Goal: Transaction & Acquisition: Purchase product/service

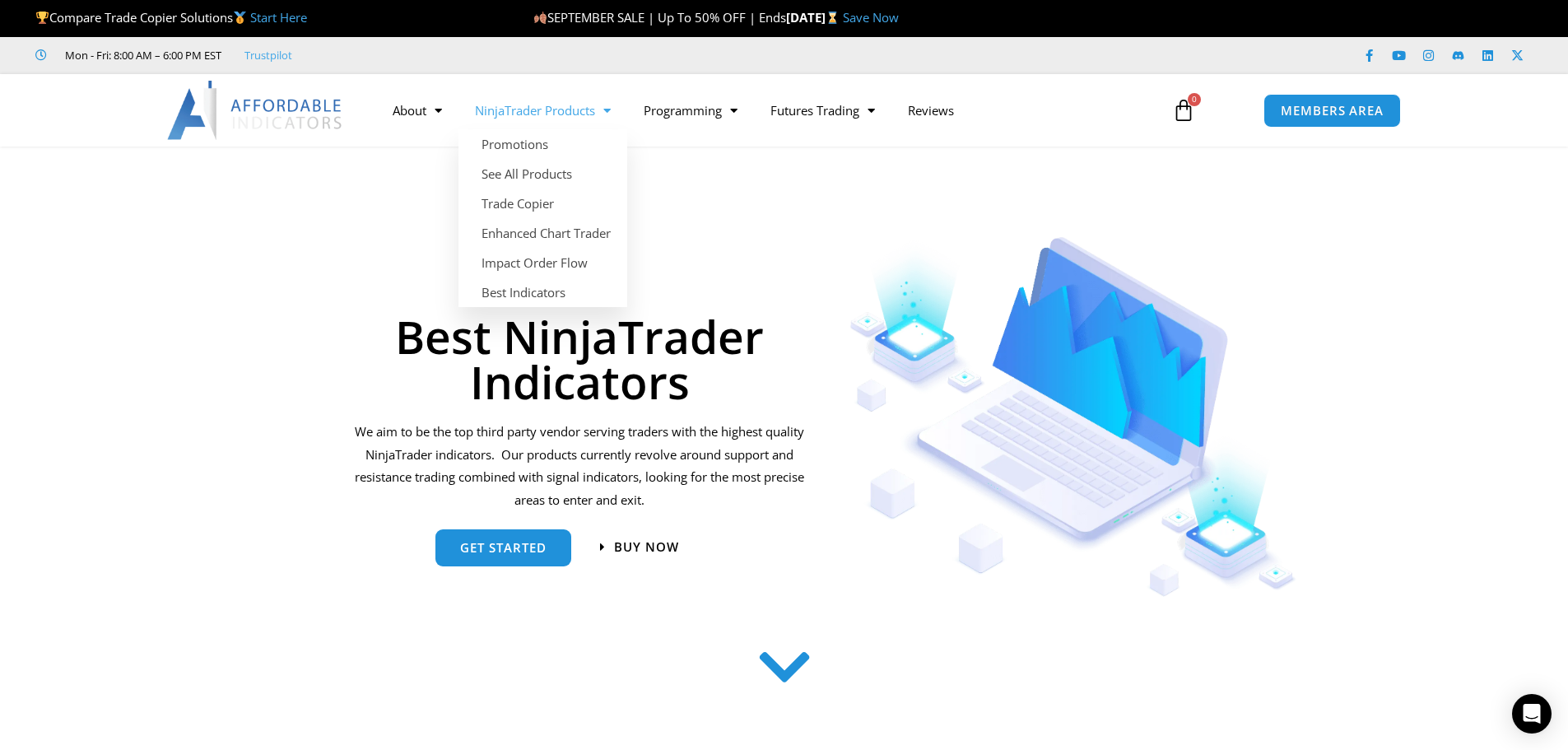
click at [549, 118] on link "NinjaTrader Products" at bounding box center [542, 110] width 169 height 37
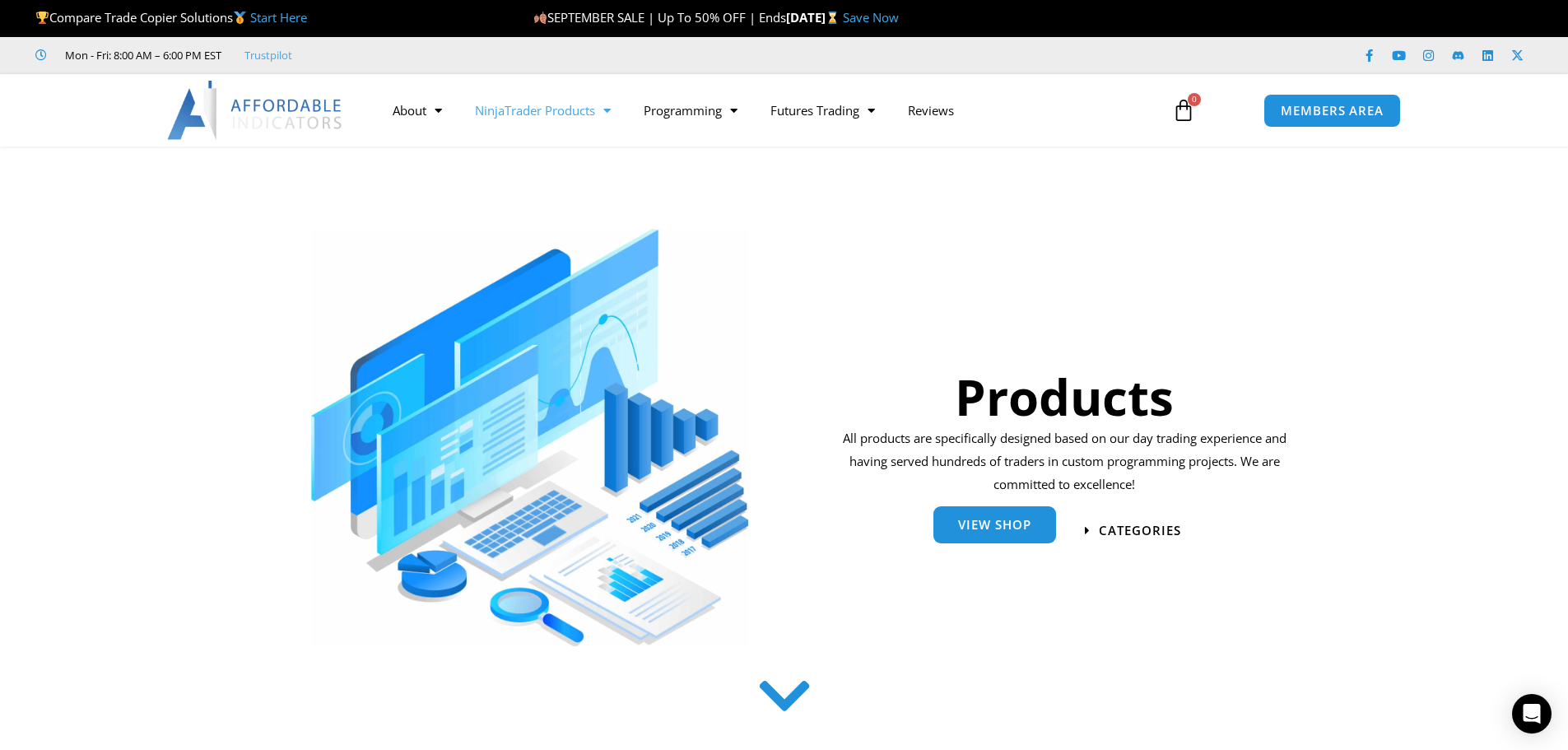
click at [979, 532] on link "View Shop" at bounding box center [994, 524] width 122 height 37
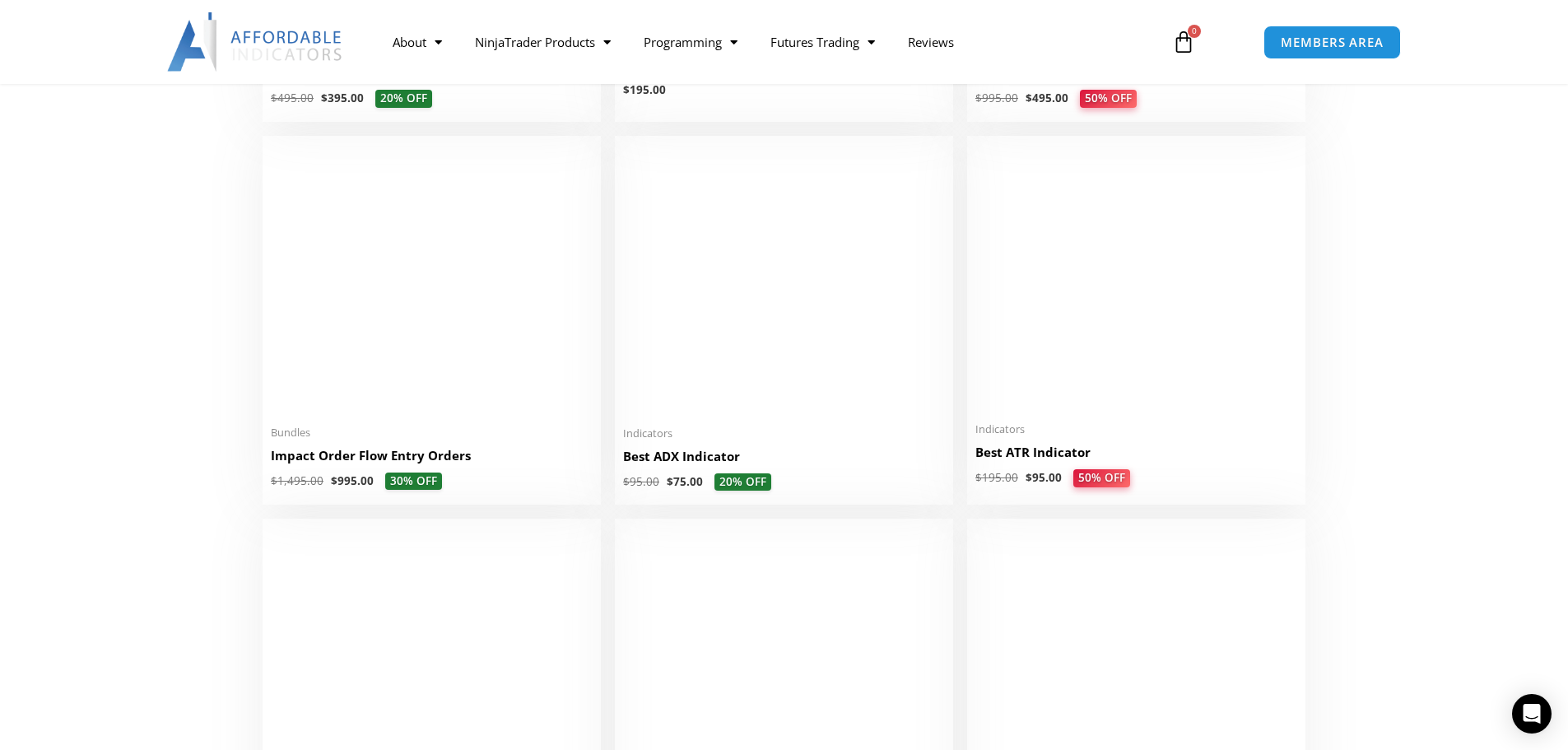
scroll to position [2963, 0]
